Goal: Task Accomplishment & Management: Complete application form

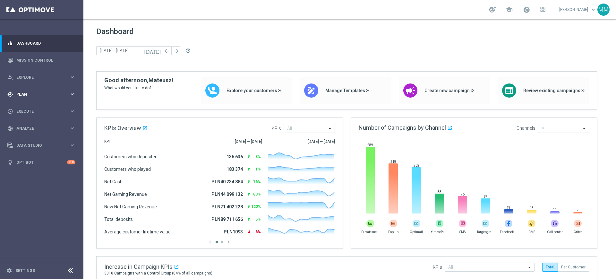
click at [45, 99] on div "gps_fixed Plan keyboard_arrow_right" at bounding box center [41, 94] width 83 height 17
click at [38, 107] on link "Target Groups" at bounding box center [42, 107] width 50 height 5
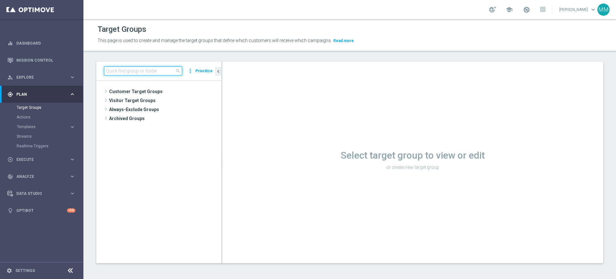
click at [112, 74] on input at bounding box center [143, 70] width 78 height 9
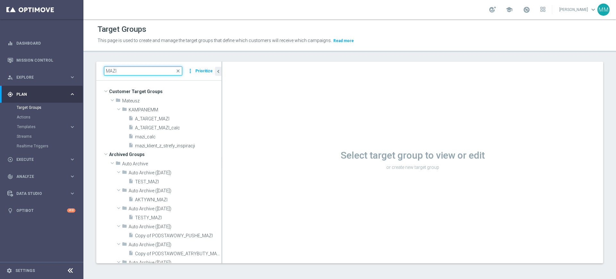
paste input "A_LOW_TARGET_BET_TENIS_20ZA20_061025"
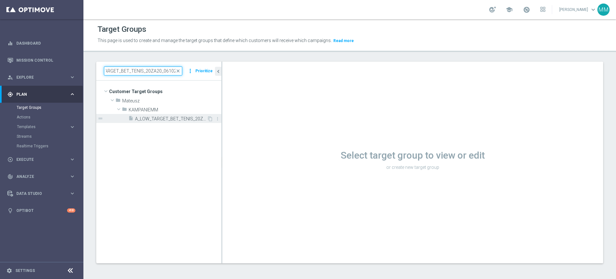
type input "A_LOW_TARGET_BET_TENIS_20ZA20_061025"
click at [169, 116] on span "A_LOW_TARGET_BET_TENIS_20ZA20_061025" at bounding box center [171, 118] width 72 height 5
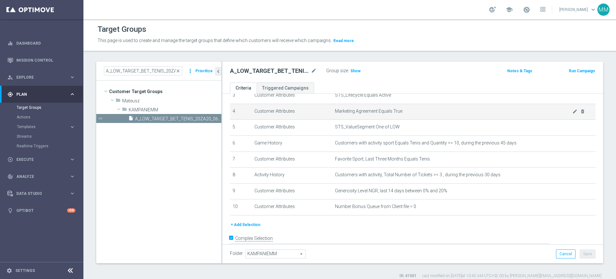
scroll to position [72, 0]
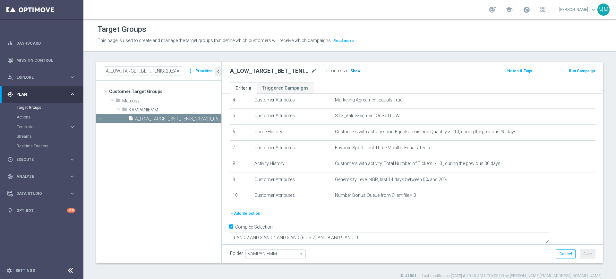
click at [351, 73] on h3 "Show" at bounding box center [356, 70] width 12 height 7
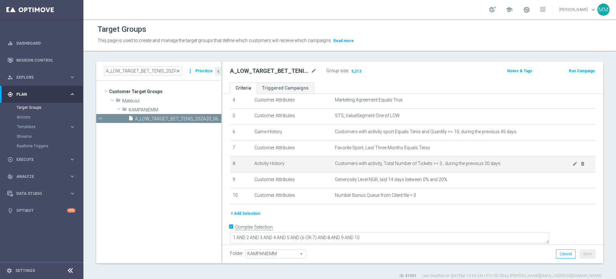
click at [385, 172] on td "Customers with activity, Total Number of Tickets >= 3 , during the previous 30 …" at bounding box center [463, 164] width 263 height 16
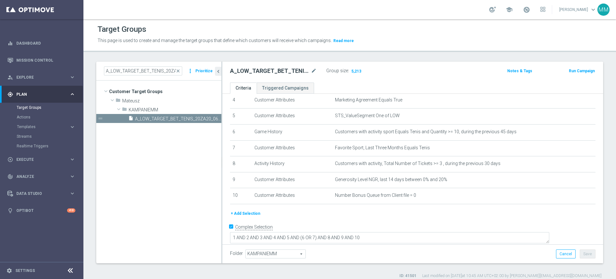
click at [389, 216] on div "+ Add Selection" at bounding box center [412, 213] width 375 height 7
click at [263, 70] on h2 "A_LOW_TARGET_BET_TENIS_20ZA20_061025" at bounding box center [270, 71] width 80 height 8
copy h2 "A_LOW_TARGET_BET_TENIS_20ZA20_061025"
click at [267, 72] on h2 "A_LOW_TARGET_BET_TENIS_20ZA20_061025" at bounding box center [270, 71] width 80 height 8
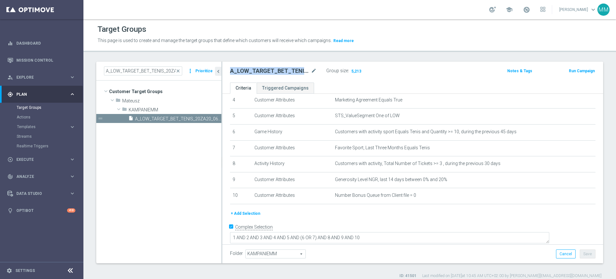
click at [267, 72] on h2 "A_LOW_TARGET_BET_TENIS_20ZA20_061025" at bounding box center [270, 71] width 80 height 8
click at [577, 69] on button "Run Campaign" at bounding box center [581, 70] width 27 height 7
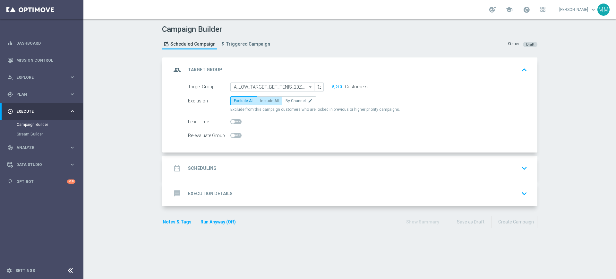
click at [278, 100] on label "Include All" at bounding box center [270, 100] width 26 height 9
click at [264, 100] on input "Include All" at bounding box center [262, 102] width 4 height 4
radio input "true"
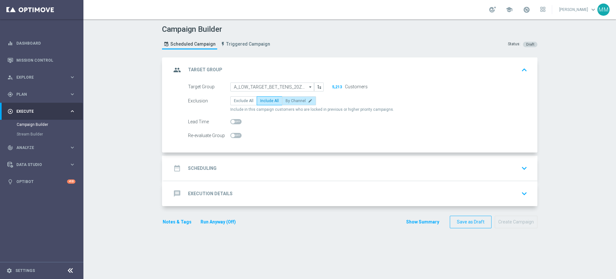
click at [290, 100] on span "By Channel" at bounding box center [296, 101] width 20 height 4
click at [290, 100] on input "By Channel edit" at bounding box center [288, 102] width 4 height 4
radio input "true"
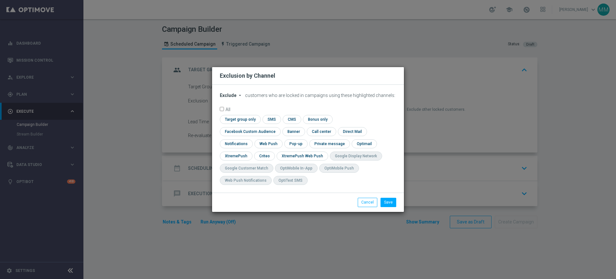
click at [226, 98] on span "Exclude" at bounding box center [228, 95] width 17 height 5
click at [0, 0] on span "Include" at bounding box center [0, 0] width 0 height 0
click at [244, 124] on div "check Target group only" at bounding box center [240, 119] width 41 height 9
click at [244, 124] on input "checkbox" at bounding box center [239, 119] width 39 height 9
checkbox input "true"
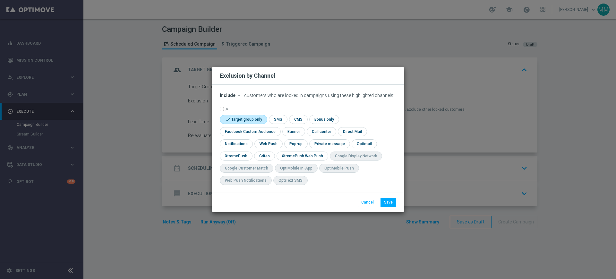
click at [248, 138] on div "check Target group only check SMS check CMS check Bonus only check Facebook Cus…" at bounding box center [308, 151] width 176 height 73
click at [247, 133] on input "checkbox" at bounding box center [249, 131] width 58 height 9
checkbox input "true"
click at [264, 155] on input "checkbox" at bounding box center [264, 155] width 20 height 9
checkbox input "true"
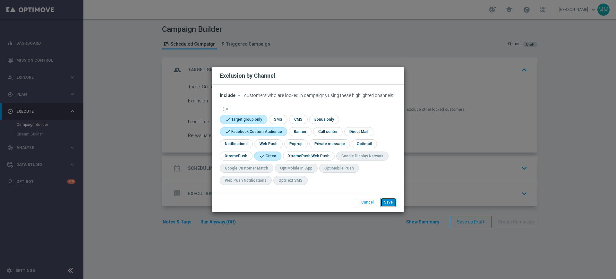
click at [386, 200] on button "Save" at bounding box center [389, 202] width 16 height 9
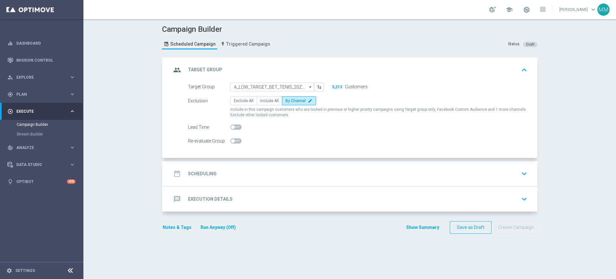
click at [255, 170] on div "date_range Scheduling keyboard_arrow_down" at bounding box center [350, 173] width 358 height 12
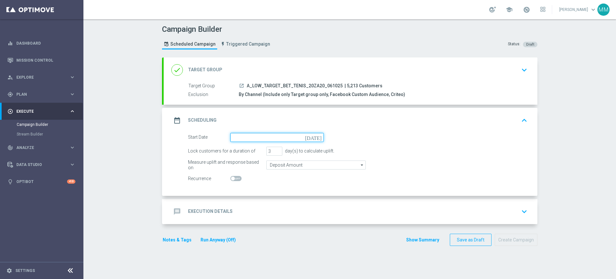
click at [248, 136] on input at bounding box center [276, 137] width 93 height 9
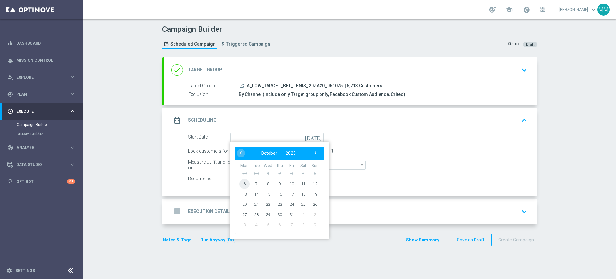
click at [243, 183] on span "6" at bounding box center [244, 183] width 10 height 10
type input "[DATE]"
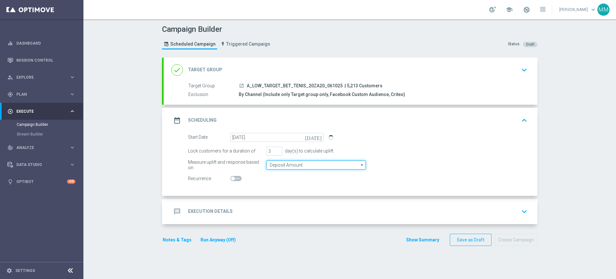
click at [277, 165] on input "Deposit Amount" at bounding box center [315, 164] width 99 height 9
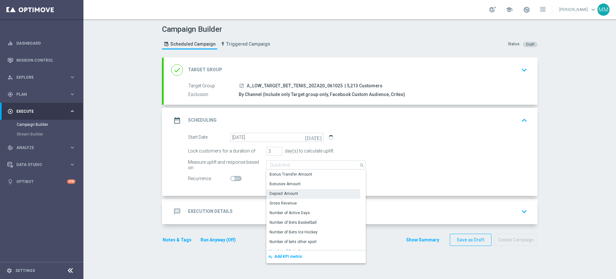
click at [237, 209] on div "message Execution Details keyboard_arrow_down" at bounding box center [350, 211] width 358 height 12
type input "Deposit Amount"
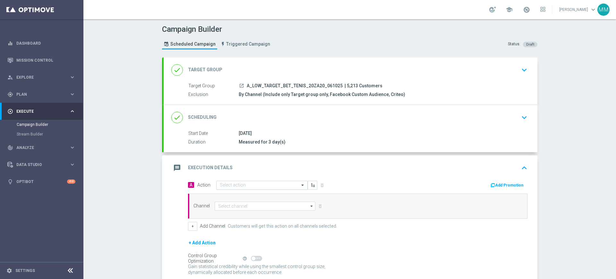
click at [237, 186] on input "text" at bounding box center [256, 185] width 72 height 5
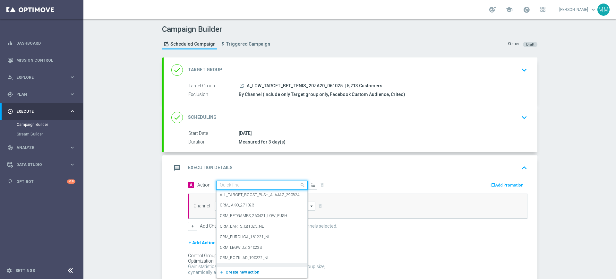
click at [241, 272] on span "Create new action" at bounding box center [243, 272] width 34 height 4
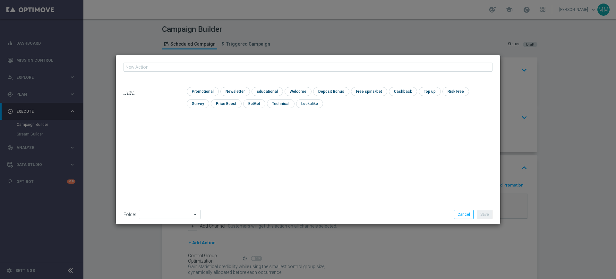
type input "A_LOW_TARGET_BET_TENIS_20ZA20_061025"
click at [206, 90] on input "checkbox" at bounding box center [202, 91] width 30 height 9
checkbox input "true"
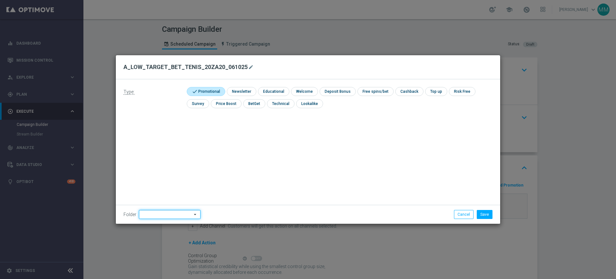
click at [176, 212] on input at bounding box center [170, 214] width 62 height 9
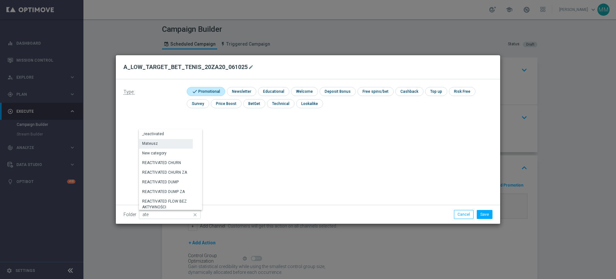
click at [168, 142] on div "Mateusz" at bounding box center [166, 143] width 54 height 9
type input "Mateusz"
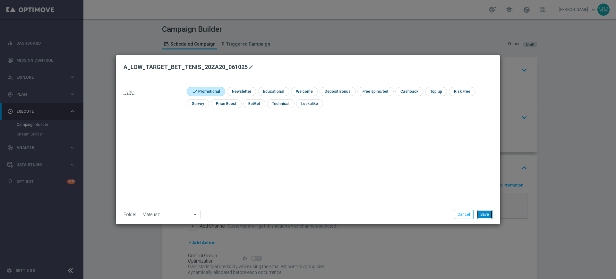
click at [486, 211] on button "Save" at bounding box center [485, 214] width 16 height 9
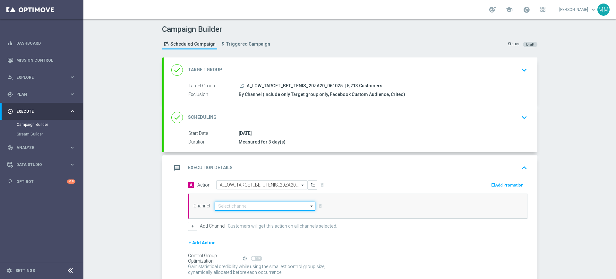
click at [266, 210] on input at bounding box center [265, 205] width 101 height 9
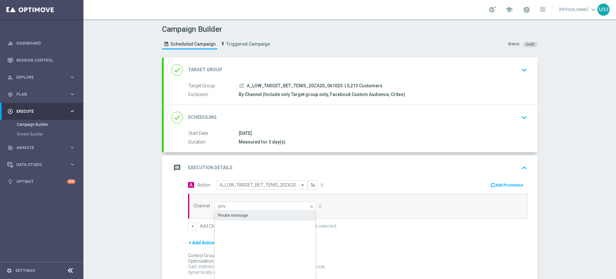
click at [229, 215] on div "Private message" at bounding box center [233, 215] width 30 height 6
type input "Private message"
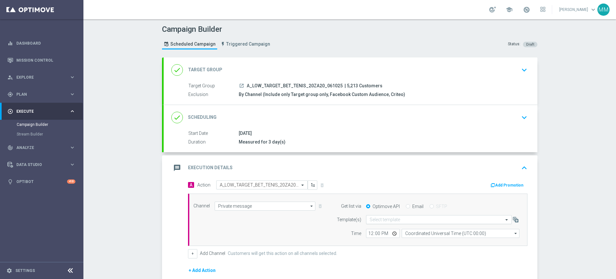
click at [387, 217] on input "text" at bounding box center [433, 219] width 126 height 5
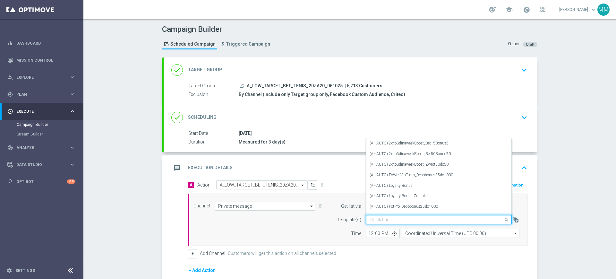
paste input "A_LOW_TARGET_BET_TENIS_20ZA20_061025"
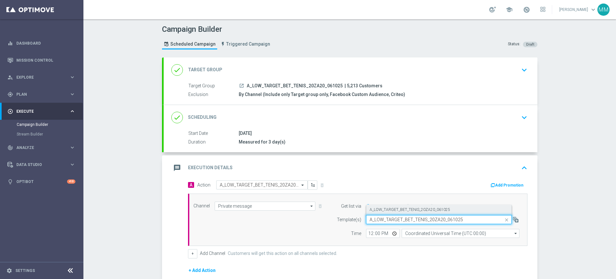
click at [386, 212] on div "A_LOW_TARGET_BET_TENIS_20ZA20_061025" at bounding box center [439, 209] width 139 height 11
type input "A_LOW_TARGET_BET_TENIS_20ZA20_061025"
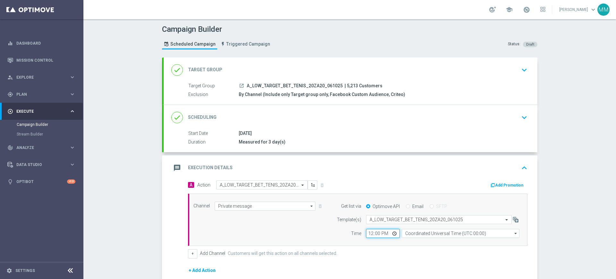
drag, startPoint x: 368, startPoint y: 232, endPoint x: 407, endPoint y: 232, distance: 38.5
click at [368, 232] on input "12:00" at bounding box center [383, 233] width 34 height 9
click at [407, 232] on input "Coordinated Universal Time (UTC 00:00)" at bounding box center [461, 233] width 118 height 9
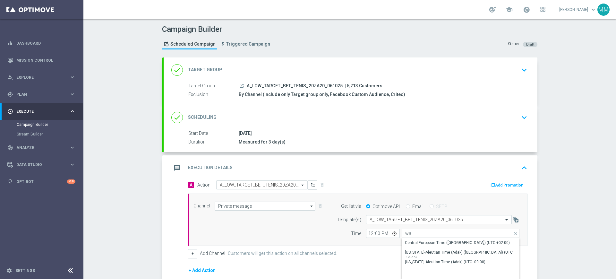
click at [408, 241] on div "Central European Time ([GEOGRAPHIC_DATA]) (UTC +02:00)" at bounding box center [457, 243] width 105 height 6
type input "Central European Time ([GEOGRAPHIC_DATA]) (UTC +02:00)"
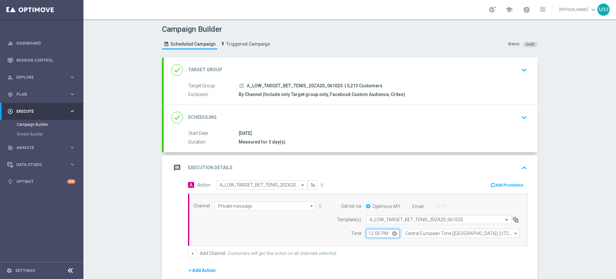
click at [366, 233] on input "12:00" at bounding box center [383, 233] width 34 height 9
type input "16:02"
click at [304, 222] on div "Channel Private message Private message arrow_drop_down Show Selected 1 of 22 T…" at bounding box center [357, 219] width 336 height 37
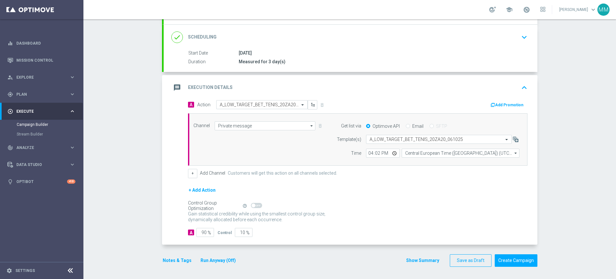
scroll to position [81, 0]
drag, startPoint x: 203, startPoint y: 227, endPoint x: 185, endPoint y: 231, distance: 17.9
click at [188, 231] on form "A Action Select action A_LOW_TARGET_BET_TENIS_20ZA20_061025 delete_forever Add …" at bounding box center [357, 167] width 339 height 137
type input "9"
type input "91"
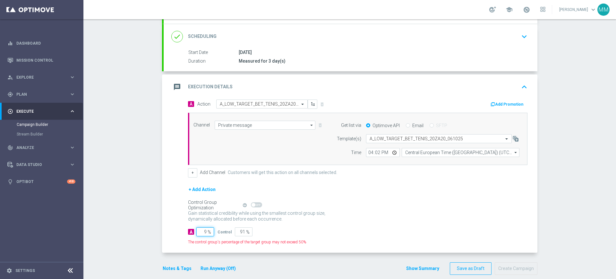
type input "90"
type input "10"
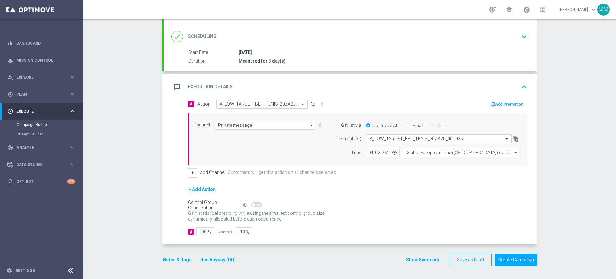
click at [167, 260] on button "Notes & Tags" at bounding box center [177, 260] width 30 height 8
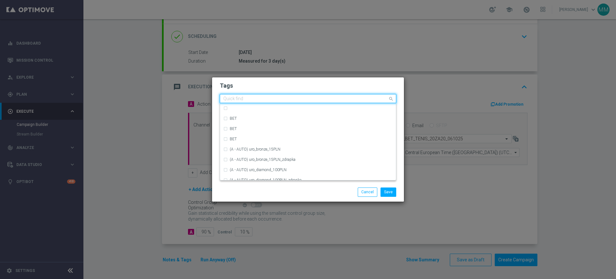
click at [254, 100] on input "text" at bounding box center [305, 98] width 165 height 5
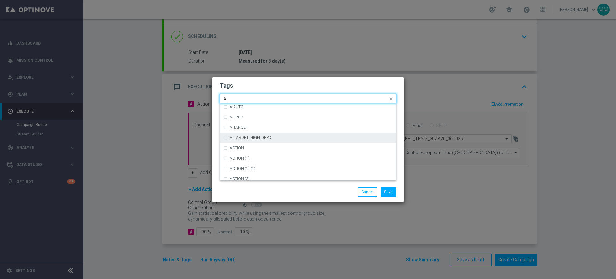
scroll to position [762, 0]
click at [233, 139] on div "A" at bounding box center [307, 137] width 169 height 10
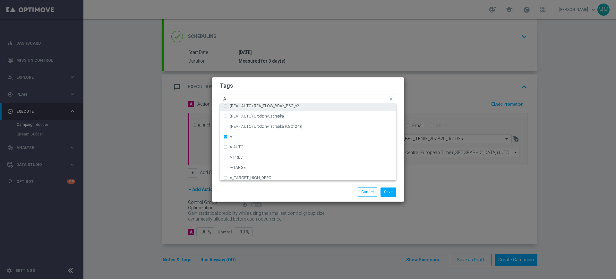
click at [229, 100] on input "A" at bounding box center [305, 98] width 165 height 5
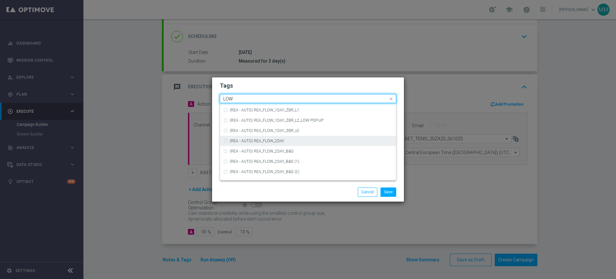
scroll to position [313, 0]
click at [237, 144] on label "LOW" at bounding box center [234, 144] width 8 height 4
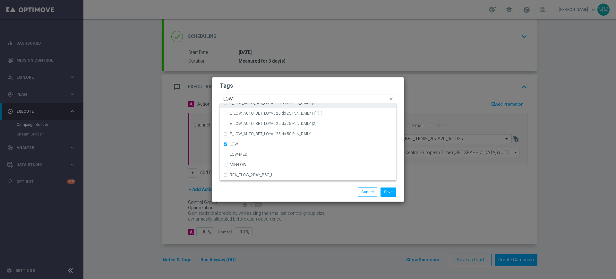
click at [242, 96] on div "Quick find × A × LOW LOW" at bounding box center [304, 99] width 168 height 8
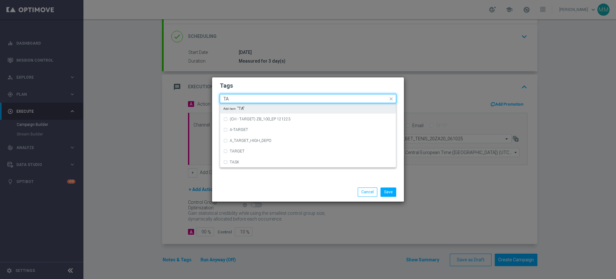
scroll to position [0, 0]
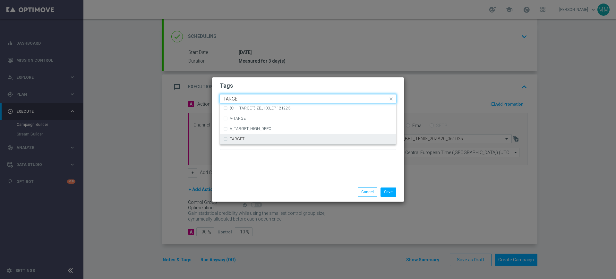
click at [245, 142] on div "TARGET" at bounding box center [307, 139] width 169 height 10
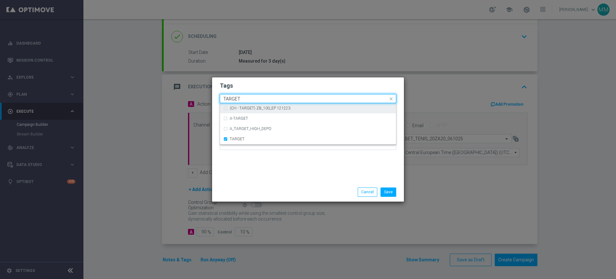
click at [241, 99] on input "TARGET" at bounding box center [305, 98] width 165 height 5
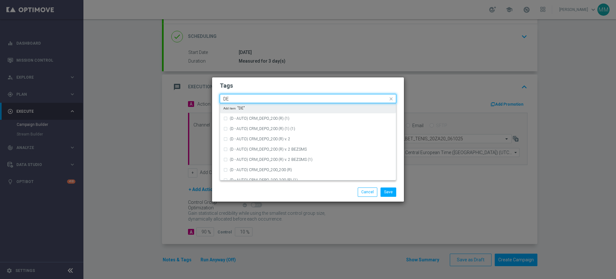
type input "D"
click at [259, 111] on div "BET" at bounding box center [307, 108] width 169 height 10
type input "BET"
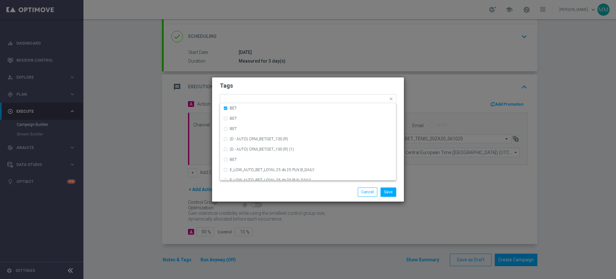
click at [258, 89] on h2 "Tags" at bounding box center [308, 86] width 176 height 8
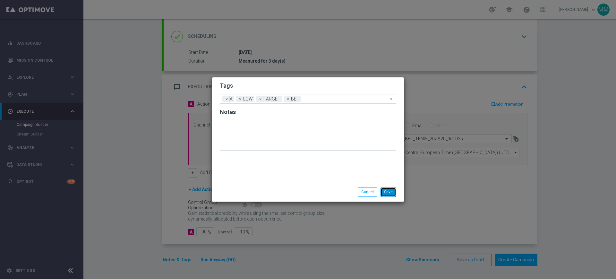
click at [388, 191] on button "Save" at bounding box center [389, 191] width 16 height 9
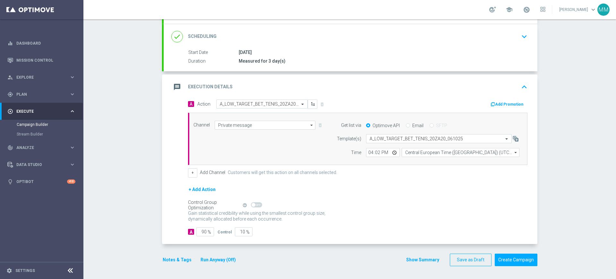
click at [497, 103] on button "Add Promotion" at bounding box center [508, 104] width 36 height 7
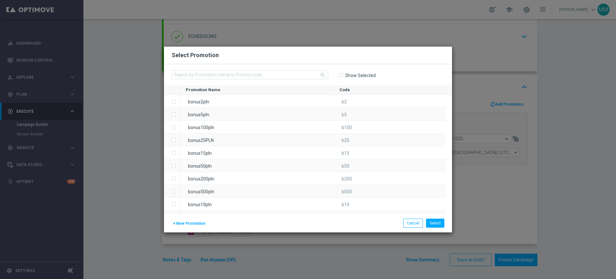
click at [193, 224] on span "New Promotion" at bounding box center [190, 223] width 29 height 4
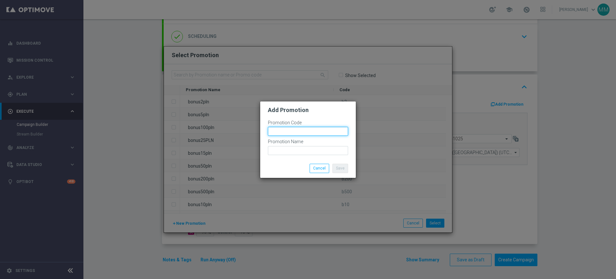
click at [295, 131] on input "text" at bounding box center [308, 131] width 80 height 9
paste input "187582"
type input "bonusapi_tg-187582"
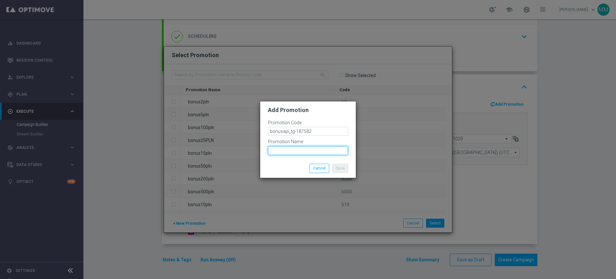
click at [317, 148] on input "text" at bounding box center [308, 150] width 80 height 9
paste input "bonusapi_tg-187582"
type input "bonusapi_tg-187582"
click at [339, 168] on button "Save" at bounding box center [340, 168] width 16 height 9
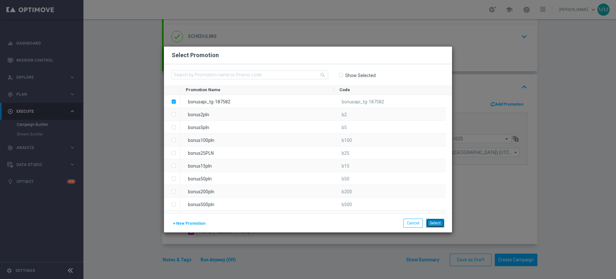
click at [440, 223] on button "Select" at bounding box center [435, 223] width 18 height 9
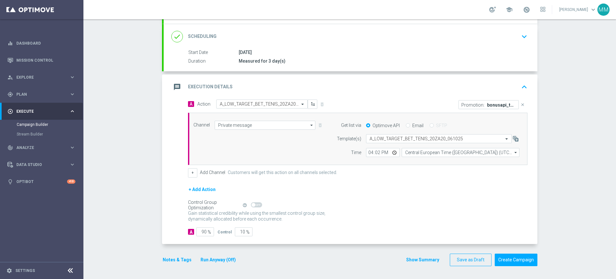
click at [320, 97] on div "message Execution Details keyboard_arrow_up" at bounding box center [351, 86] width 374 height 25
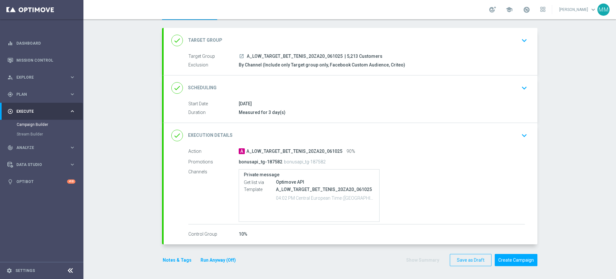
scroll to position [30, 0]
click at [157, 263] on section "done Target Group keyboard_arrow_down Target Group launch A_LOW_TARGET_BET_TENI…" at bounding box center [349, 150] width 385 height 245
click at [164, 260] on button "Notes & Tags" at bounding box center [177, 260] width 30 height 8
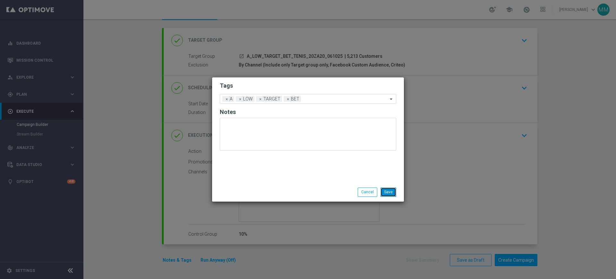
click at [385, 189] on button "Save" at bounding box center [389, 191] width 16 height 9
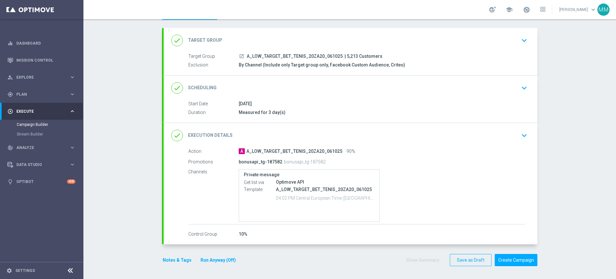
click at [319, 97] on div "done Scheduling keyboard_arrow_down" at bounding box center [351, 87] width 374 height 25
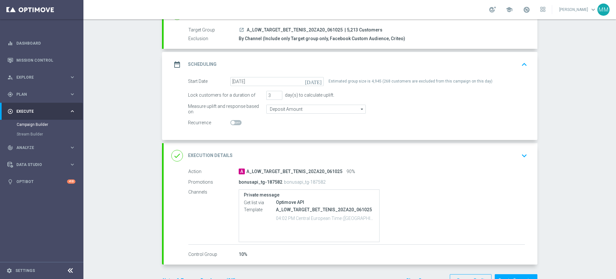
scroll to position [76, 0]
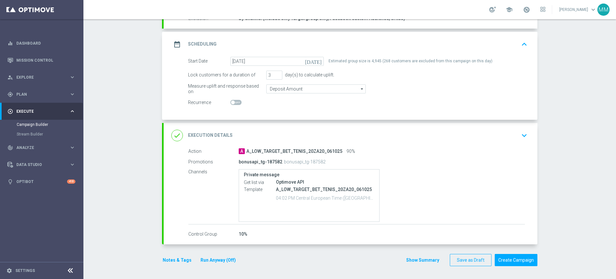
click at [174, 258] on button "Notes & Tags" at bounding box center [177, 260] width 30 height 8
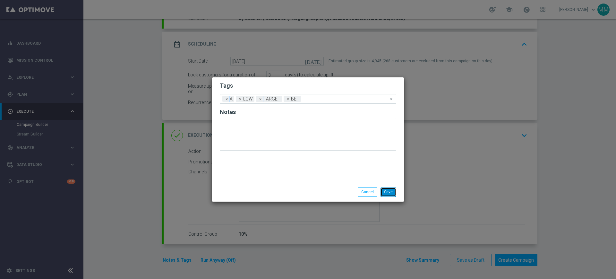
click at [389, 189] on button "Save" at bounding box center [389, 191] width 16 height 9
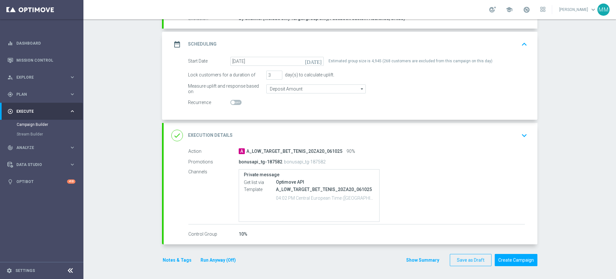
click at [346, 143] on div "done Execution Details keyboard_arrow_down" at bounding box center [351, 135] width 374 height 25
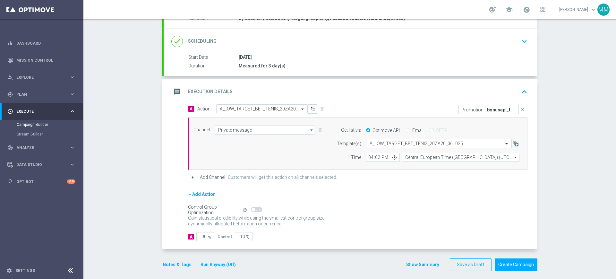
click at [354, 91] on div "message Execution Details keyboard_arrow_up" at bounding box center [350, 92] width 358 height 12
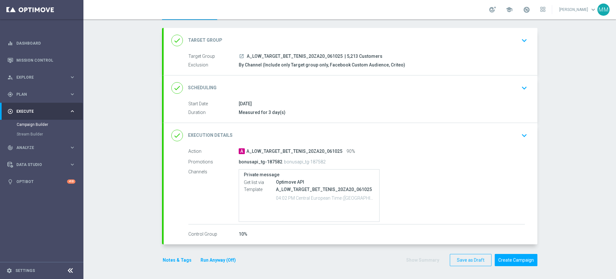
click at [319, 140] on div "done Execution Details keyboard_arrow_down" at bounding box center [350, 135] width 358 height 12
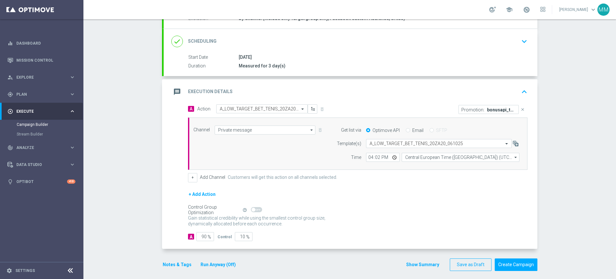
click at [321, 98] on div "message Execution Details keyboard_arrow_up" at bounding box center [351, 91] width 374 height 25
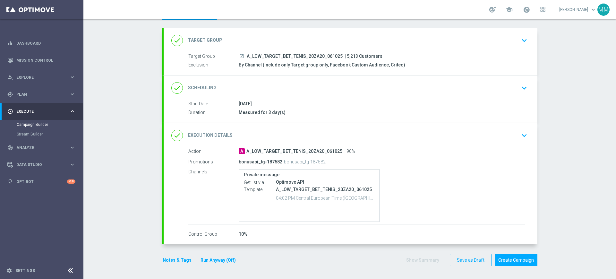
scroll to position [30, 0]
click at [182, 257] on button "Notes & Tags" at bounding box center [177, 260] width 30 height 8
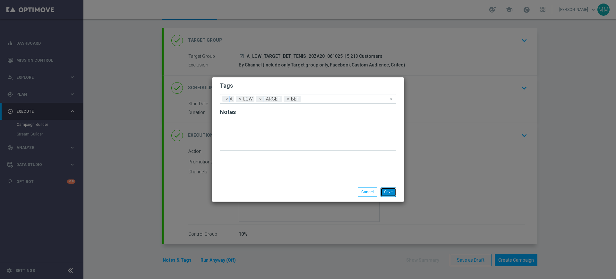
click at [392, 191] on button "Save" at bounding box center [389, 191] width 16 height 9
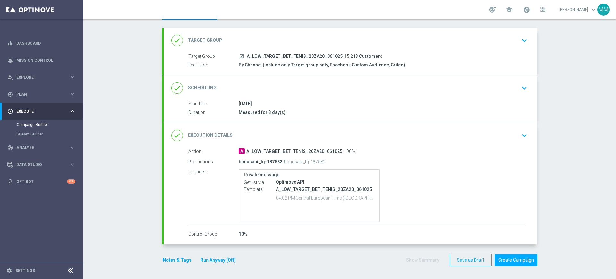
click at [175, 257] on button "Notes & Tags" at bounding box center [177, 260] width 30 height 8
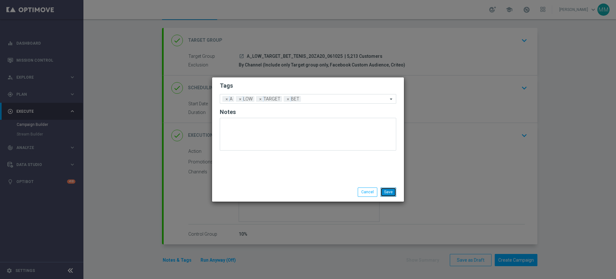
click at [389, 189] on button "Save" at bounding box center [389, 191] width 16 height 9
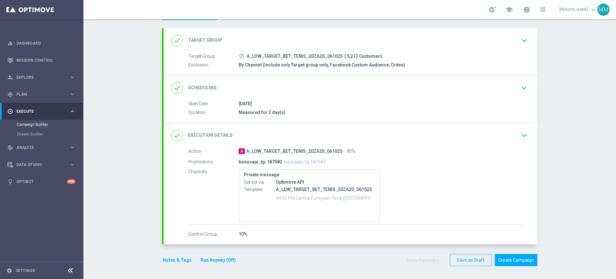
click at [171, 260] on button "Notes & Tags" at bounding box center [177, 260] width 30 height 8
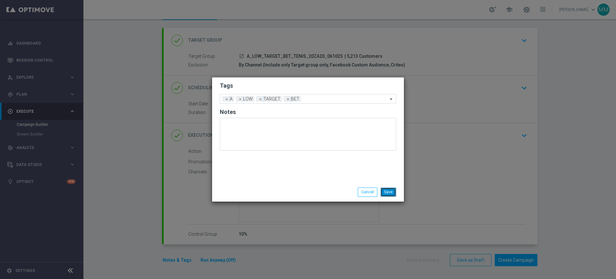
click at [391, 194] on button "Save" at bounding box center [389, 191] width 16 height 9
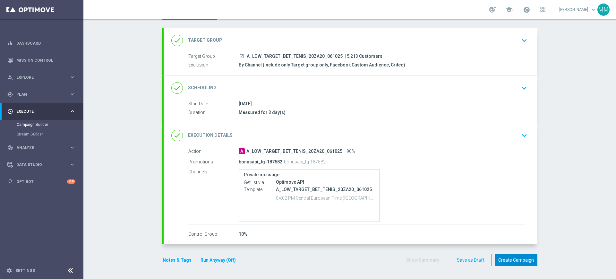
click at [519, 261] on button "Create Campaign" at bounding box center [516, 260] width 43 height 13
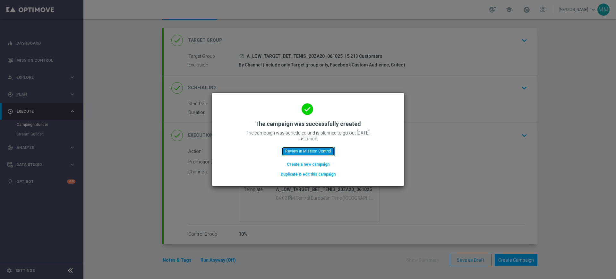
click at [316, 149] on button "Review in Mission Control" at bounding box center [308, 151] width 53 height 9
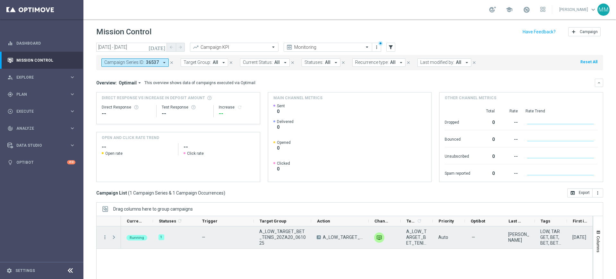
click at [114, 236] on span "Press SPACE to select this row." at bounding box center [114, 237] width 6 height 5
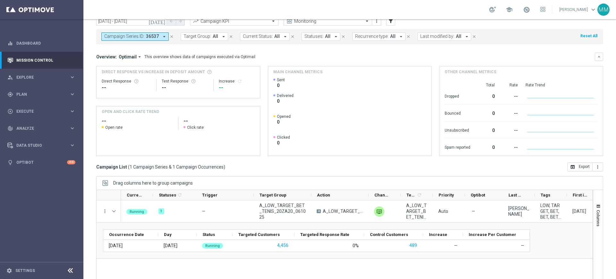
scroll to position [40, 0]
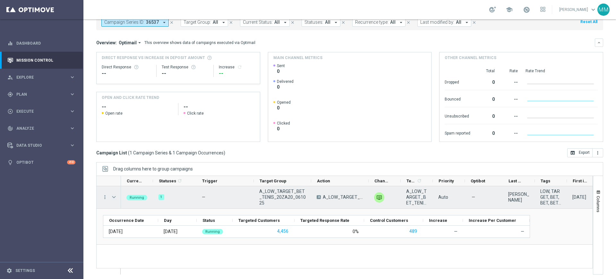
click at [115, 197] on span "Press SPACE to select this row." at bounding box center [114, 196] width 6 height 5
